Goal: Information Seeking & Learning: Learn about a topic

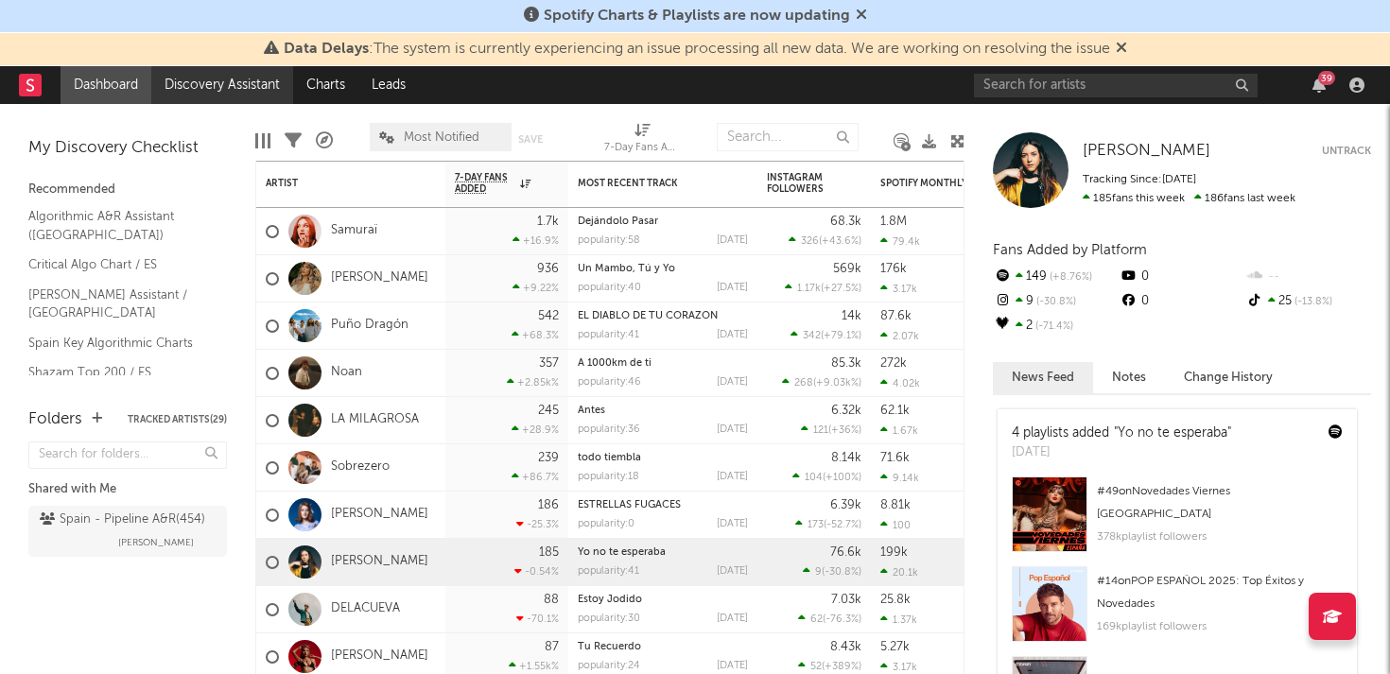
click at [183, 86] on link "Discovery Assistant" at bounding box center [222, 85] width 142 height 38
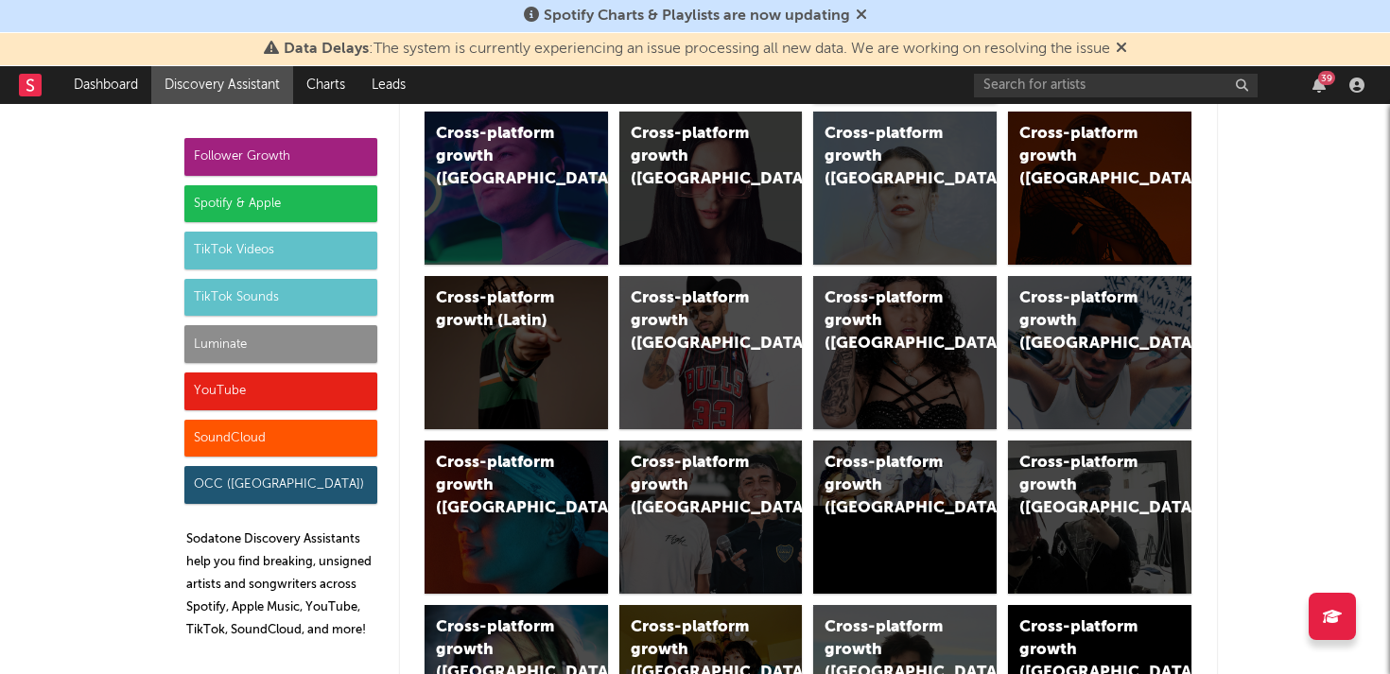
scroll to position [807, 0]
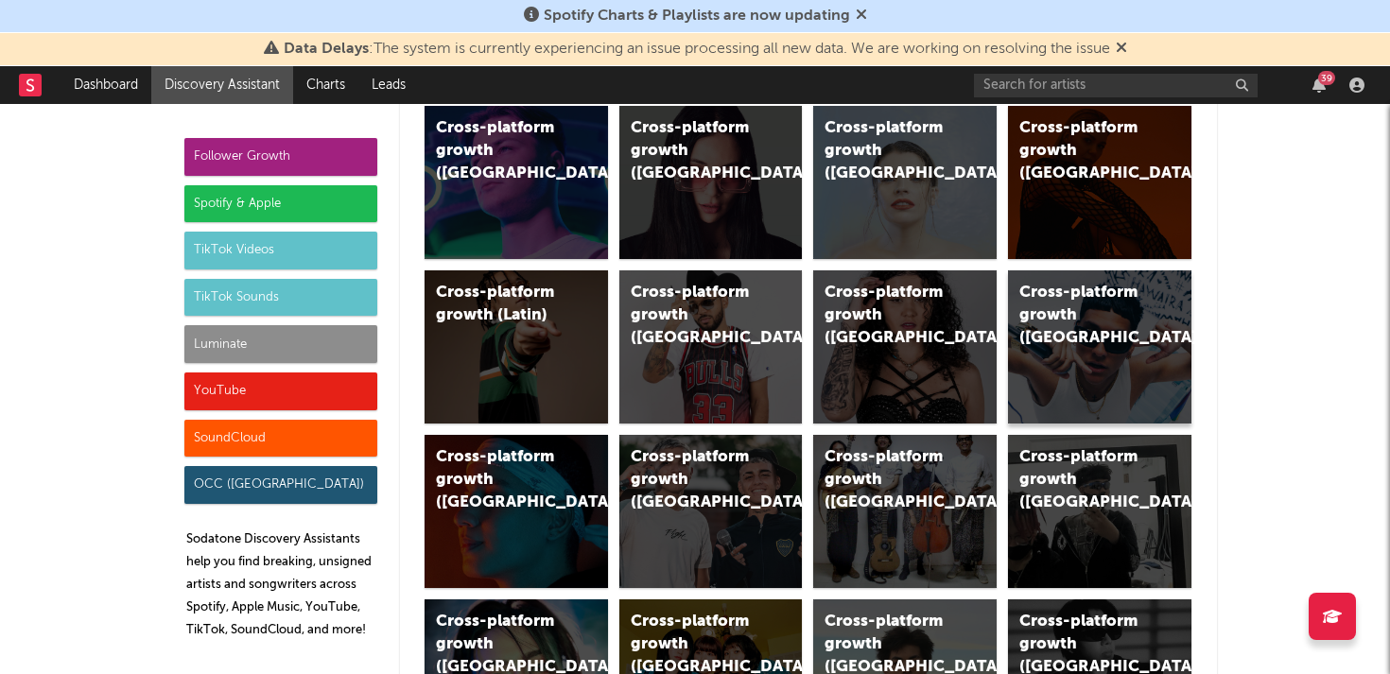
click at [1078, 317] on div "Cross-platform growth ([GEOGRAPHIC_DATA])" at bounding box center [1083, 316] width 129 height 68
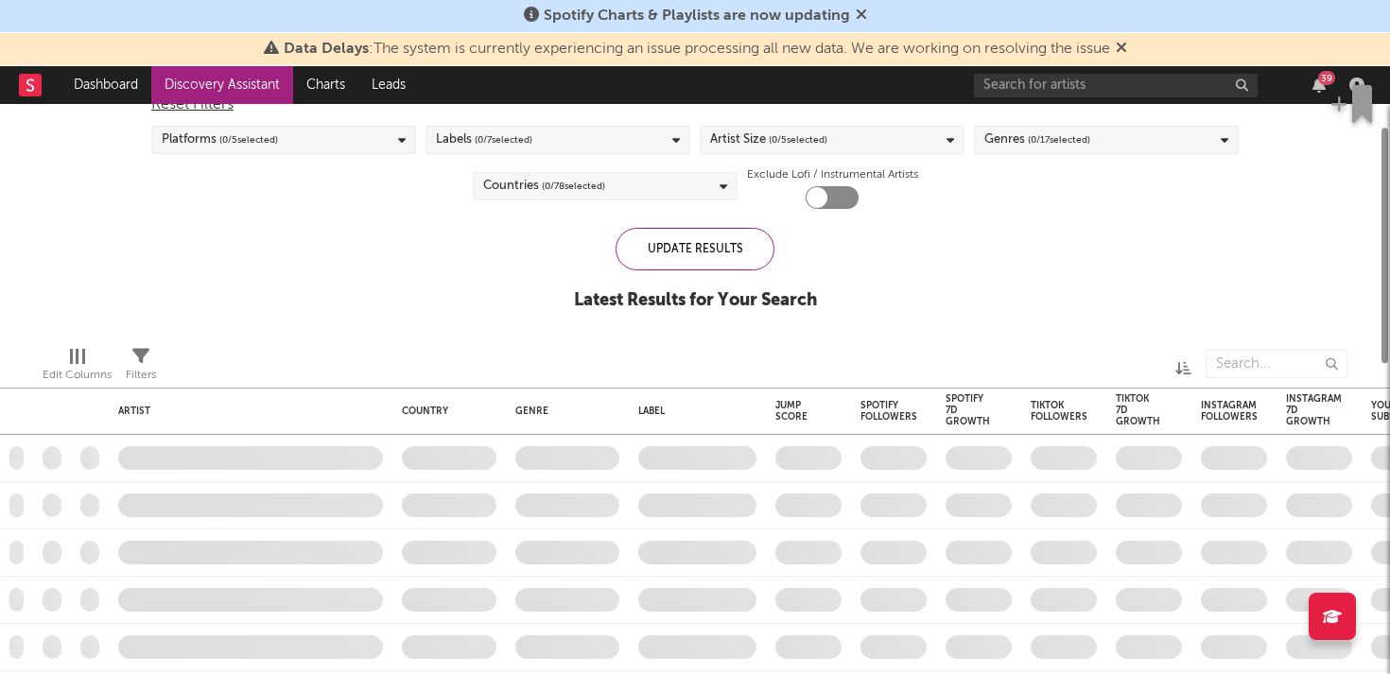
checkbox input "true"
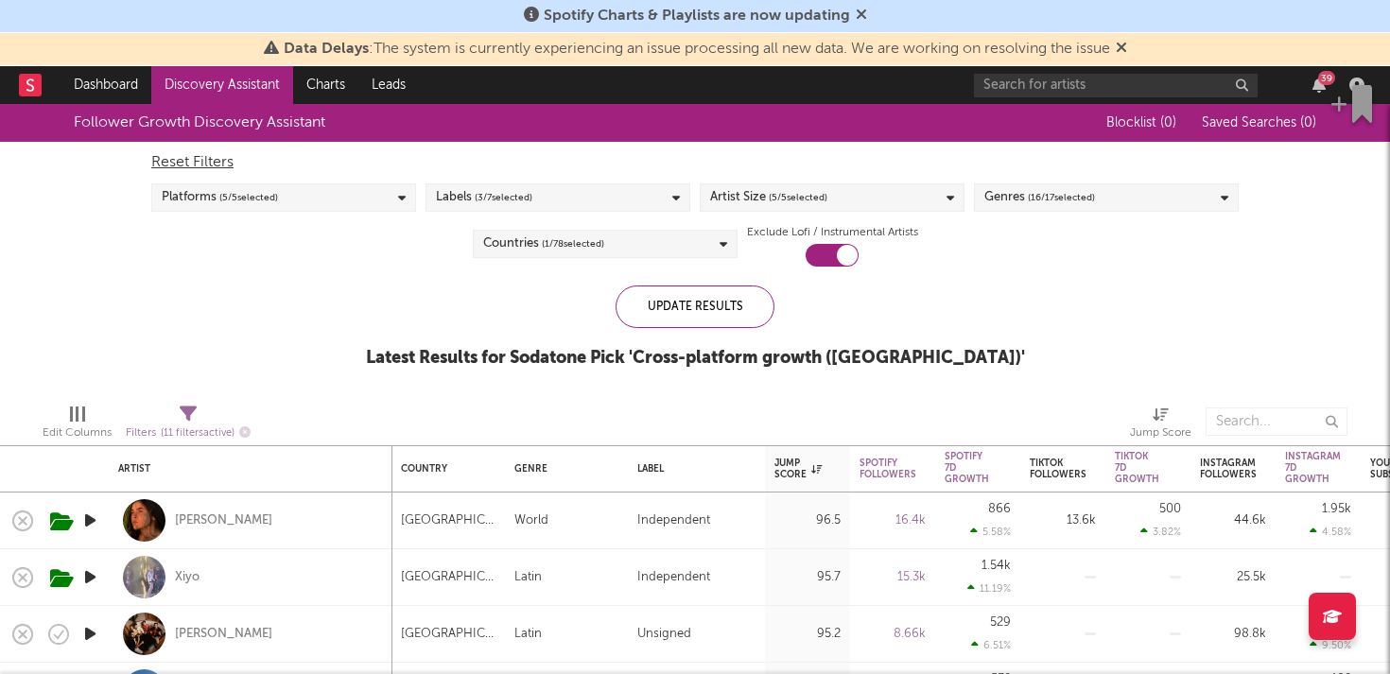
select select "or"
select select "between"
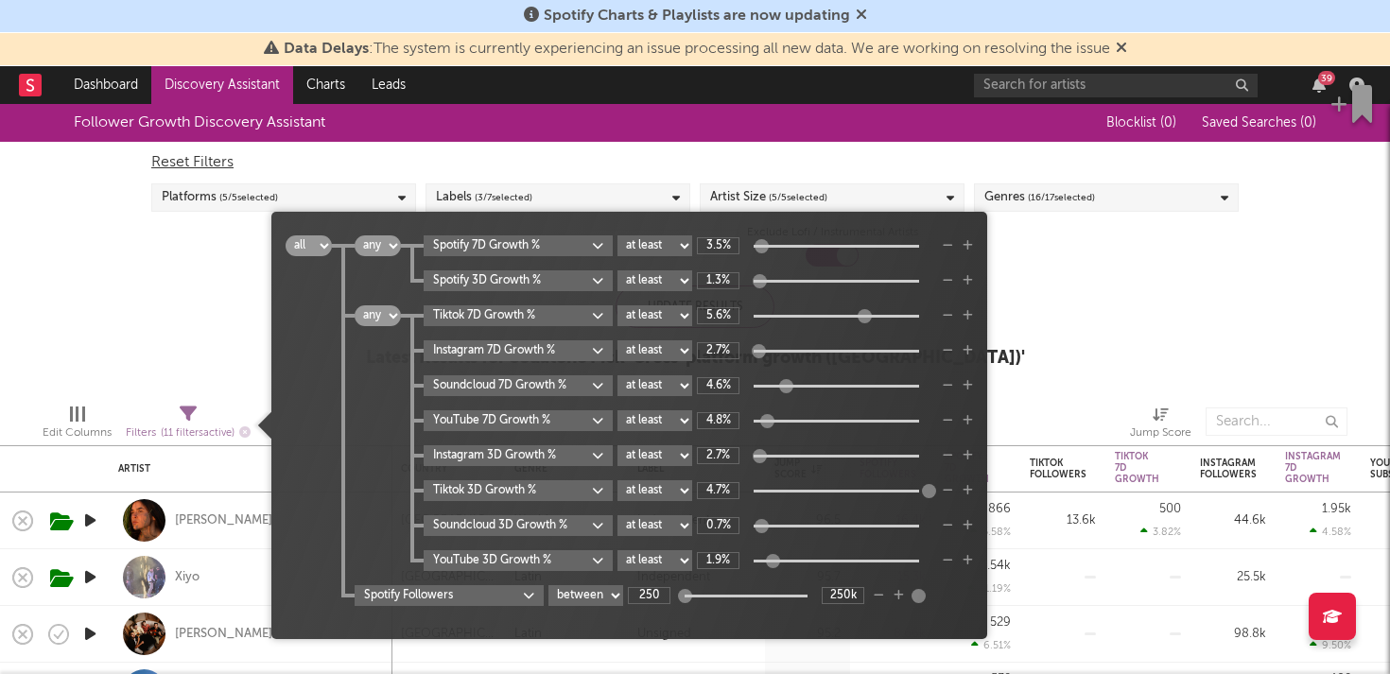
click at [191, 413] on icon at bounding box center [188, 414] width 17 height 17
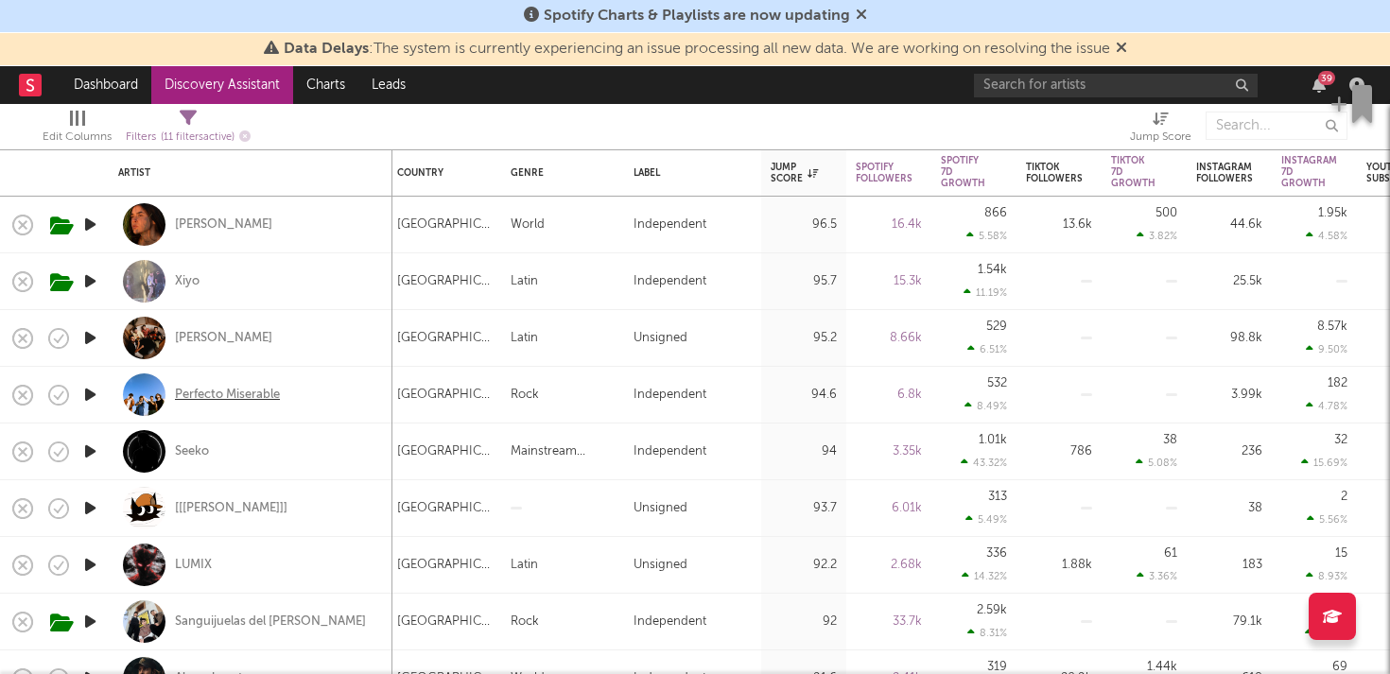
click at [229, 390] on div "Perfecto Miserable" at bounding box center [227, 395] width 105 height 17
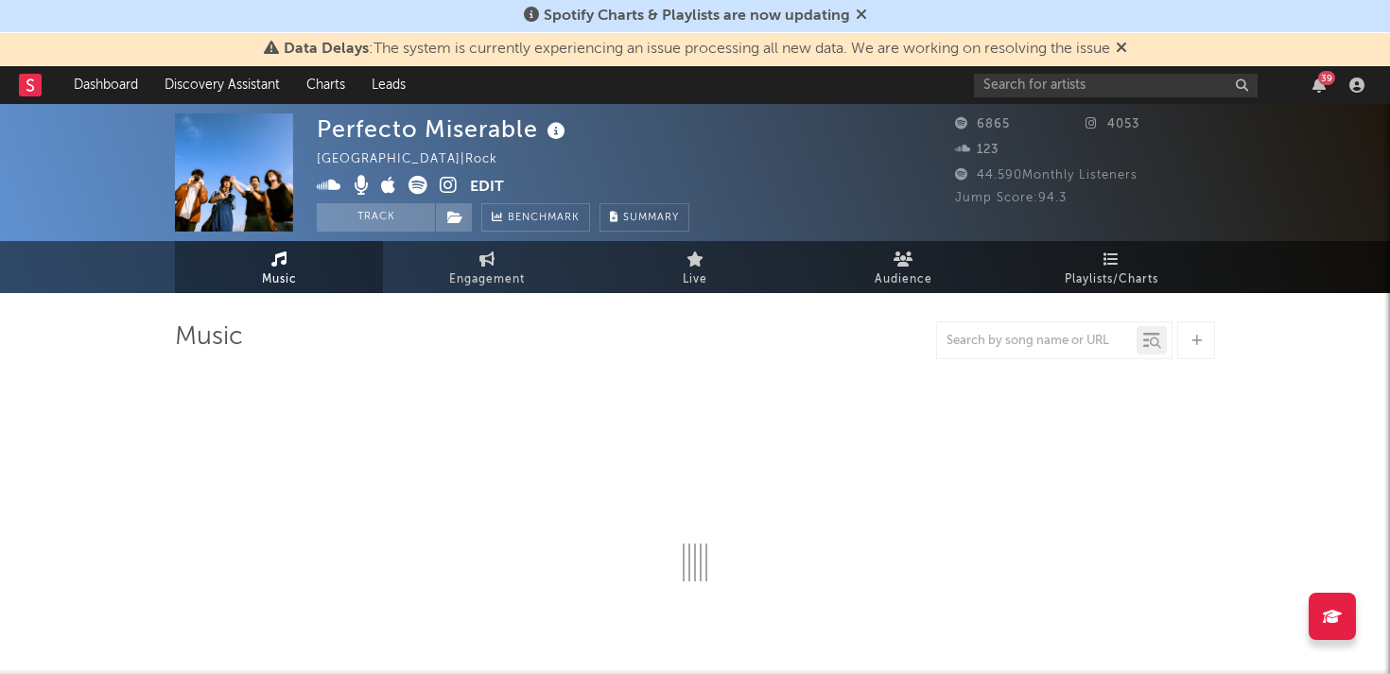
select select "1w"
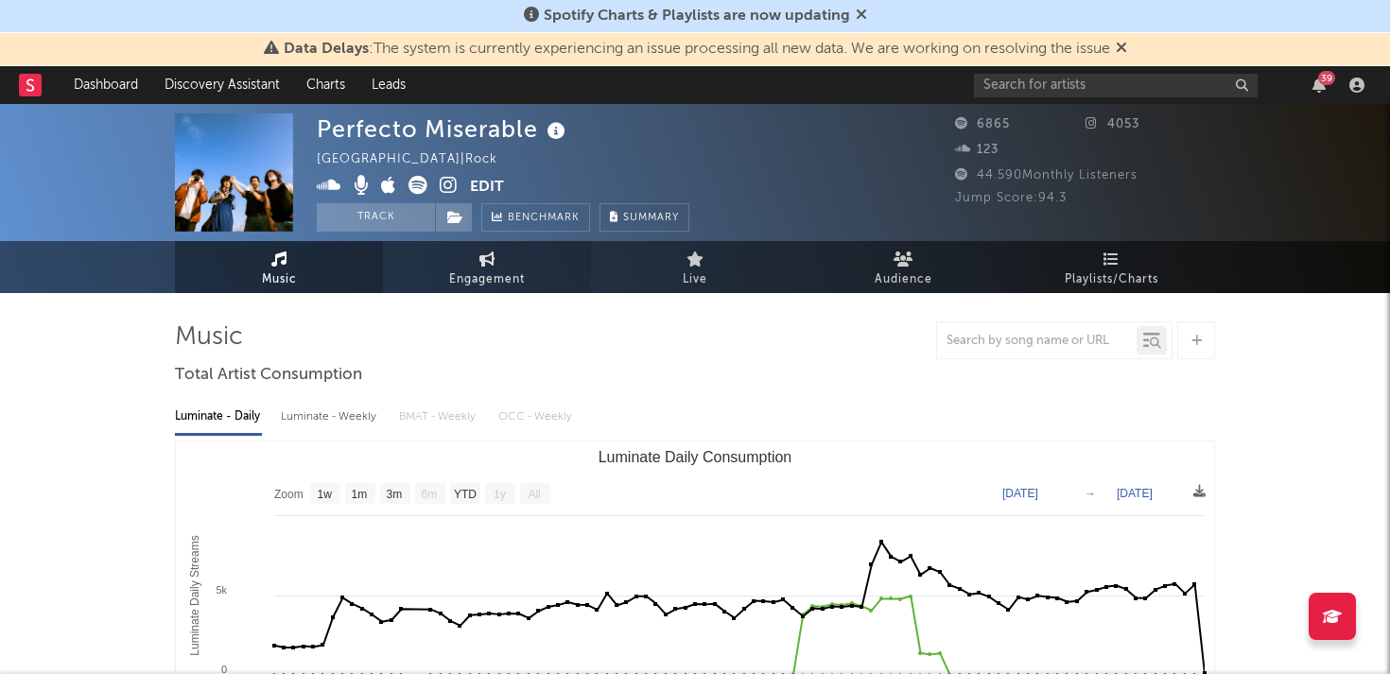
click at [501, 278] on span "Engagement" at bounding box center [487, 280] width 76 height 23
select select "1w"
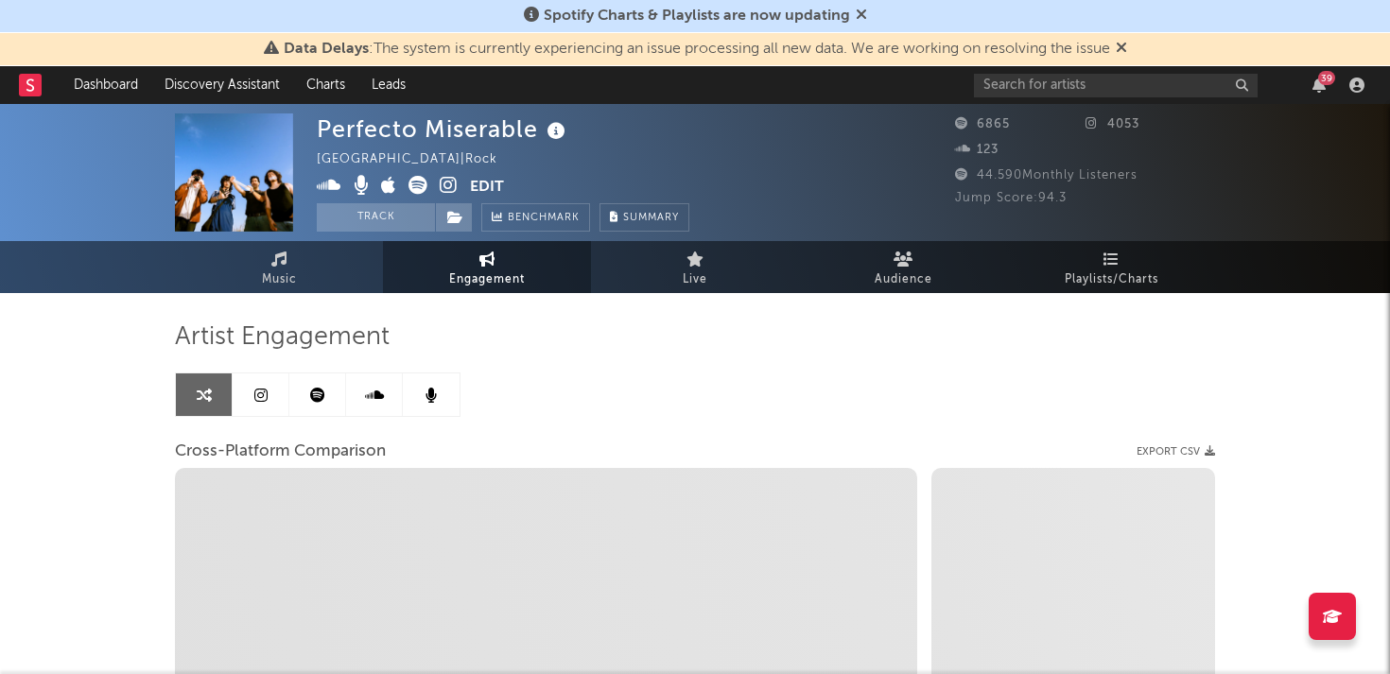
click at [258, 397] on icon at bounding box center [260, 395] width 13 height 15
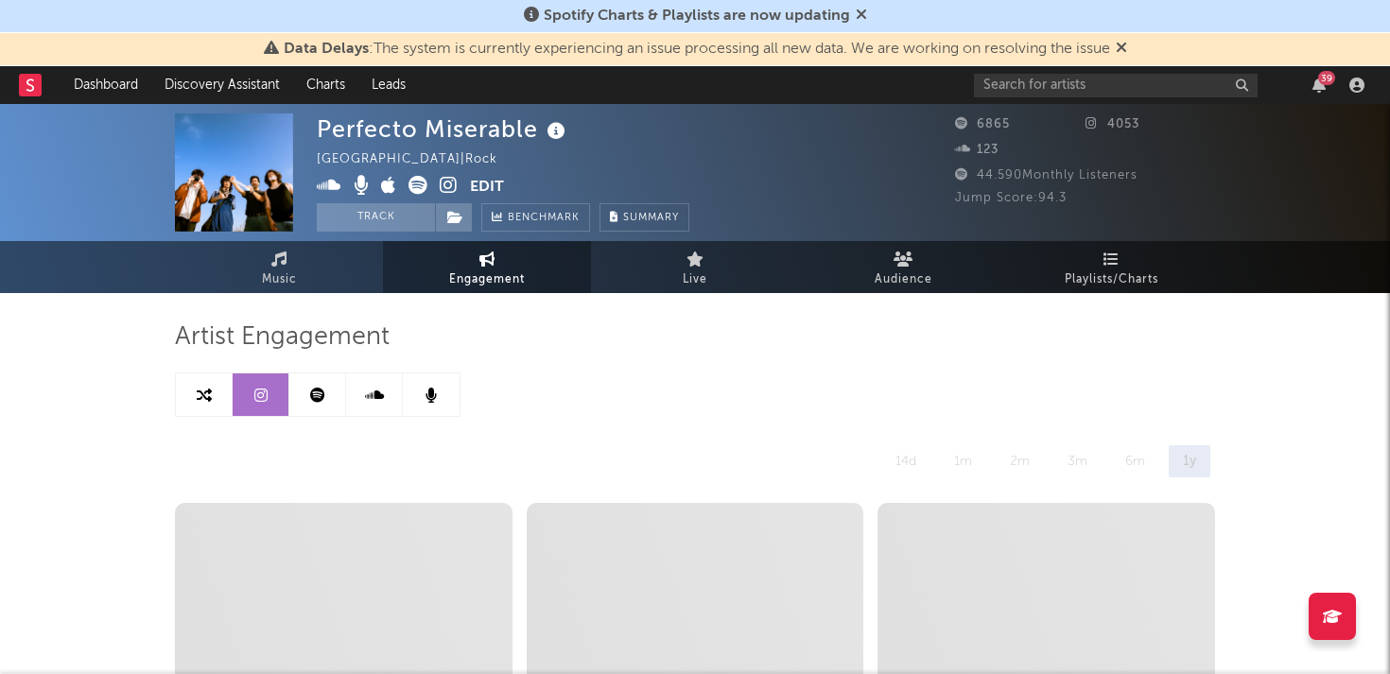
select select "6m"
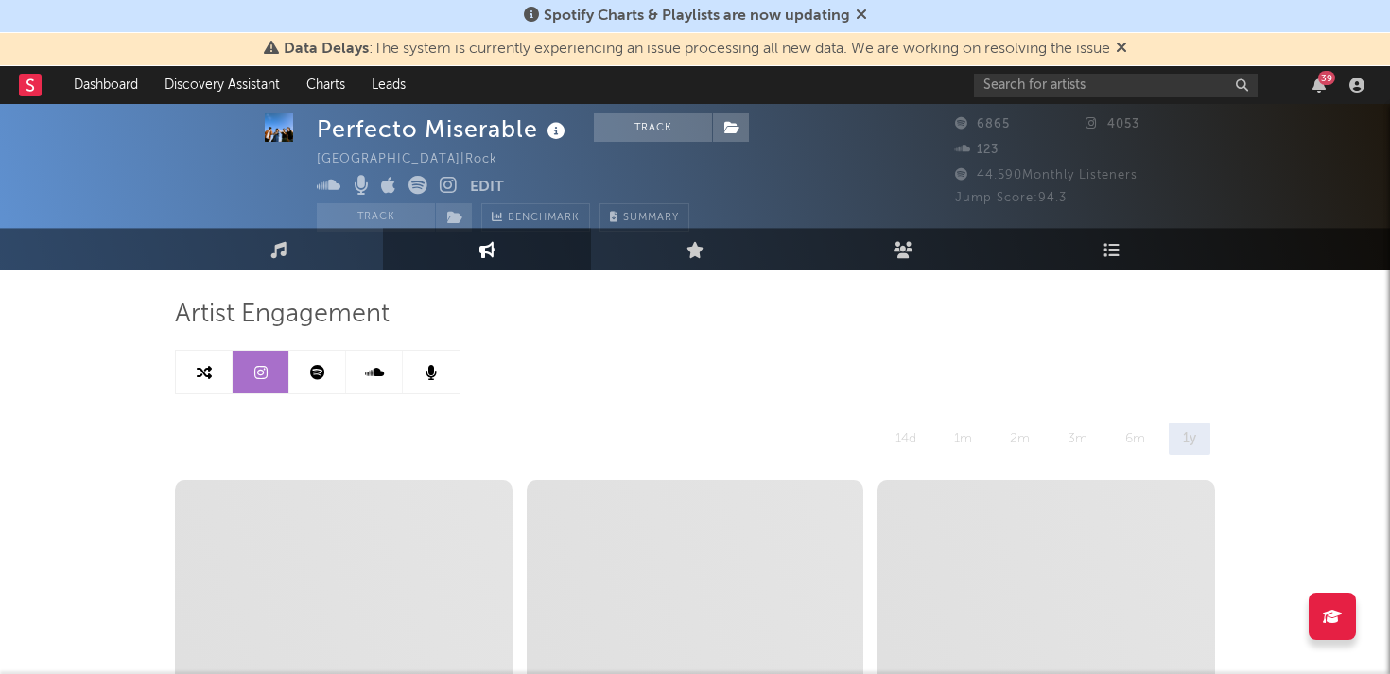
scroll to position [24, 0]
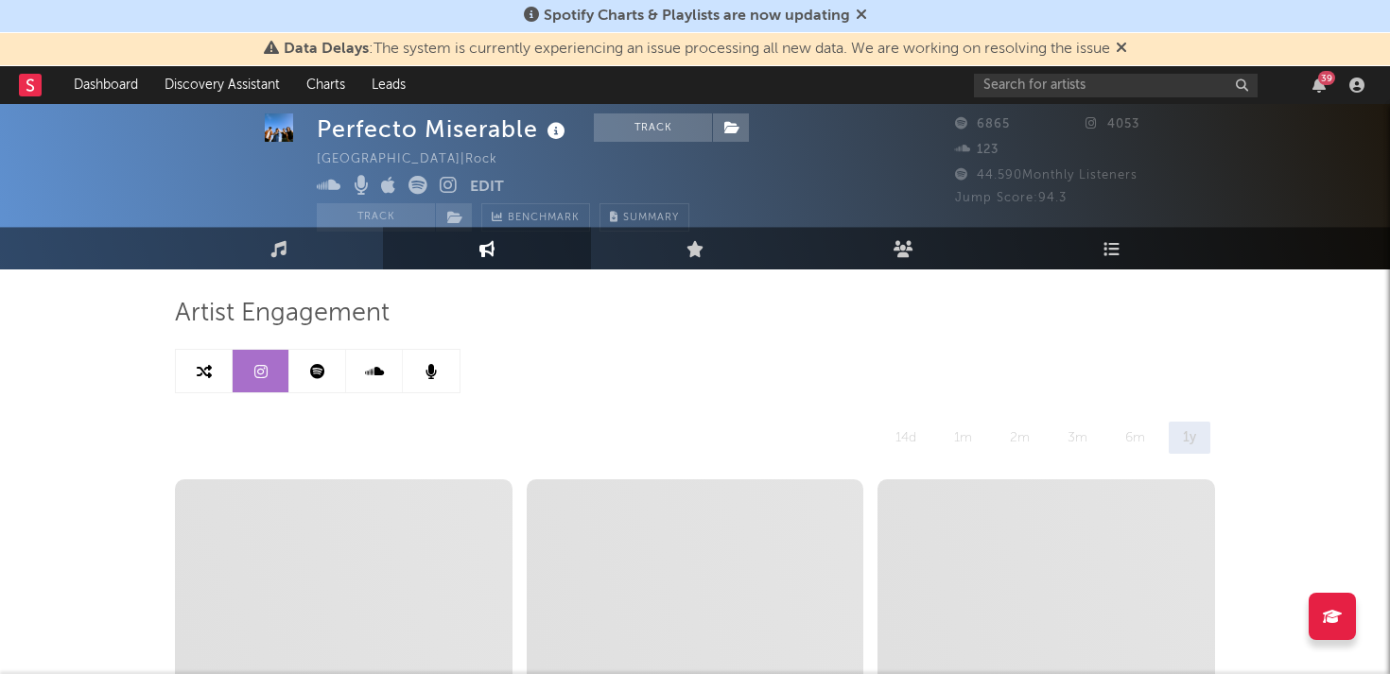
click at [452, 188] on icon at bounding box center [449, 185] width 18 height 19
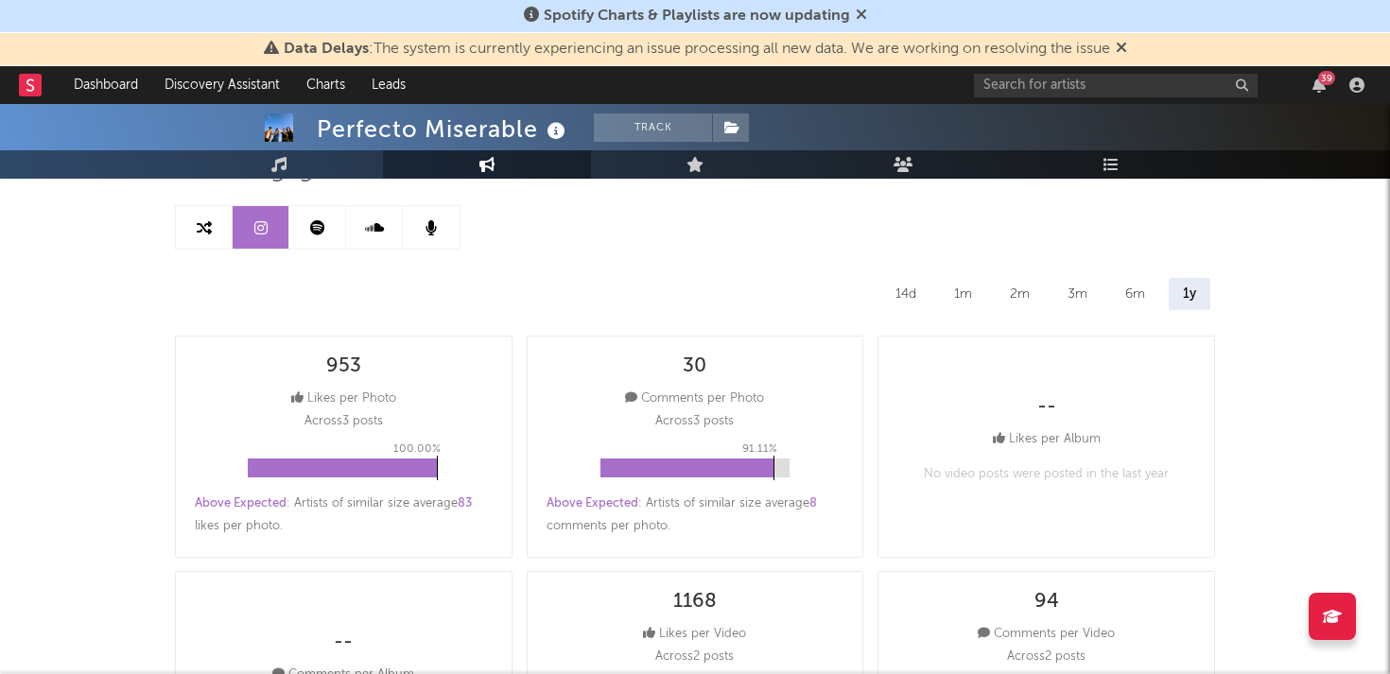
scroll to position [168, 0]
click at [200, 225] on icon at bounding box center [204, 226] width 15 height 15
select select "1m"
